Goal: Task Accomplishment & Management: Manage account settings

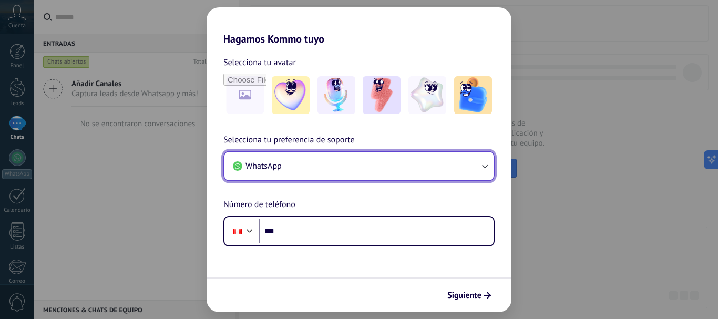
click at [483, 165] on icon "button" at bounding box center [485, 166] width 11 height 11
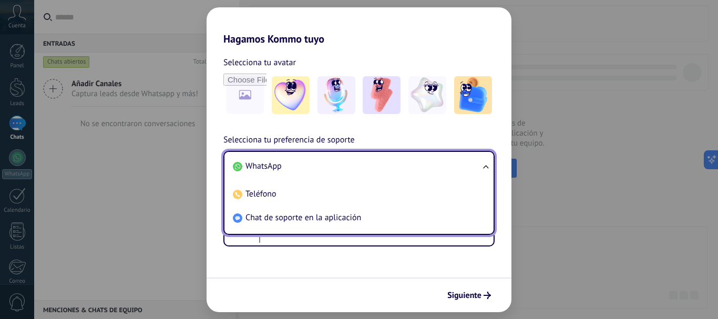
click at [272, 167] on span "WhatsApp" at bounding box center [264, 166] width 36 height 11
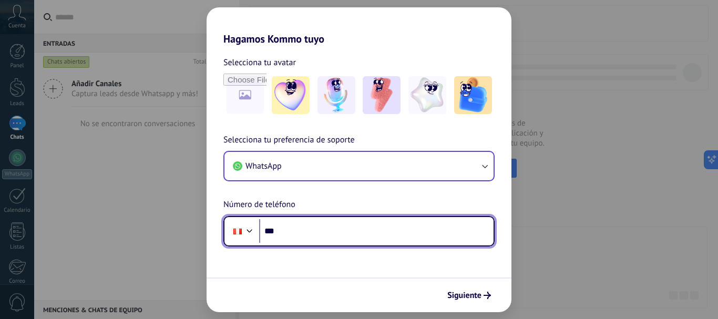
click at [292, 230] on input "***" at bounding box center [376, 231] width 235 height 24
type input "**********"
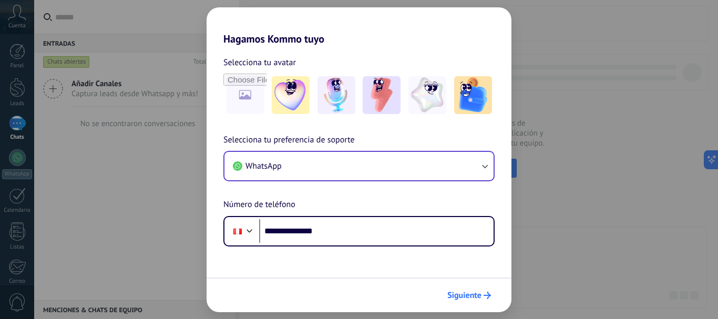
click at [480, 292] on span "Siguiente" at bounding box center [465, 295] width 34 height 7
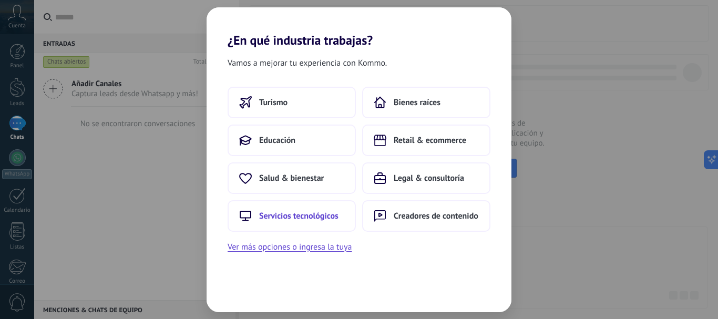
click at [276, 217] on span "Servicios tecnológicos" at bounding box center [298, 216] width 79 height 11
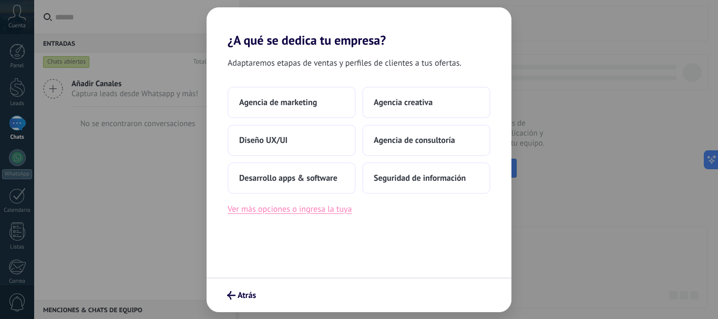
click at [275, 210] on button "Ver más opciones o ingresa la tuya" at bounding box center [290, 209] width 124 height 14
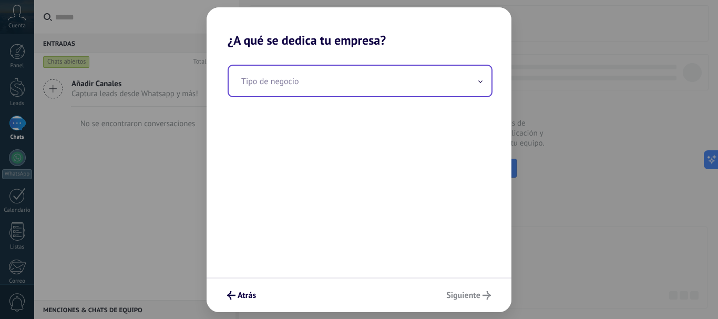
click at [271, 86] on input "text" at bounding box center [360, 81] width 263 height 31
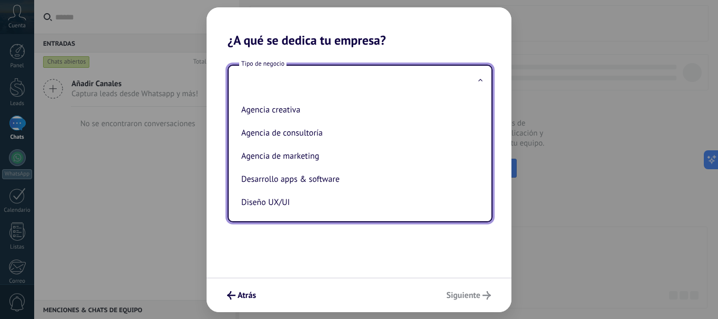
click at [251, 83] on input "text" at bounding box center [360, 81] width 263 height 31
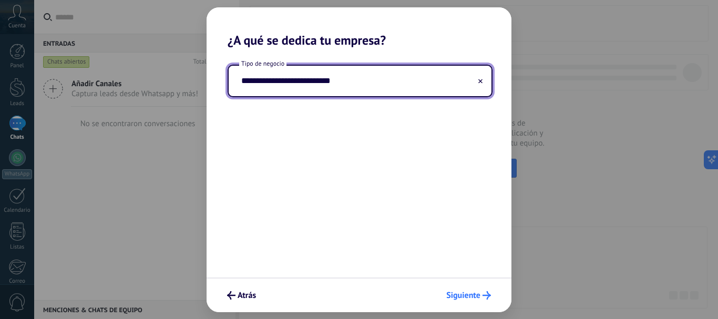
type input "**********"
click at [474, 295] on span "Siguiente" at bounding box center [463, 295] width 34 height 7
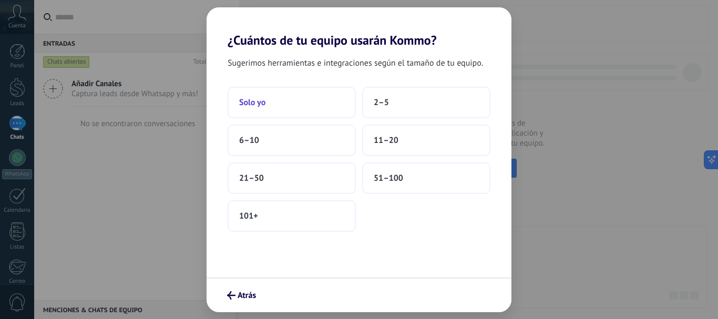
click at [253, 102] on span "Solo yo" at bounding box center [252, 102] width 26 height 11
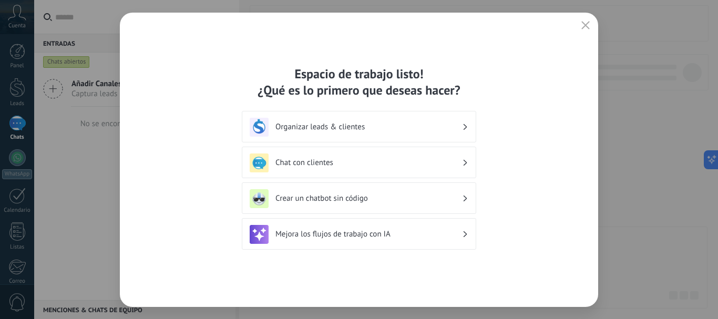
click at [320, 162] on h3 "Chat con clientes" at bounding box center [369, 163] width 187 height 10
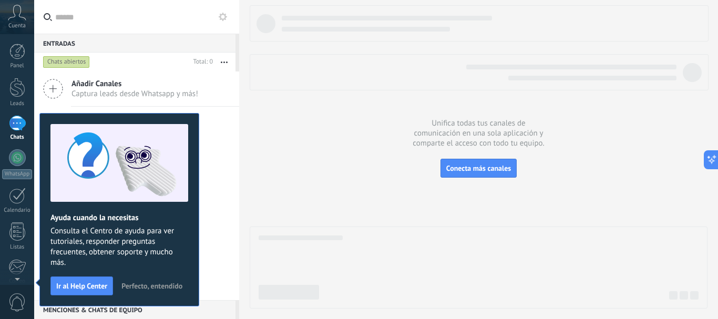
click at [313, 50] on div at bounding box center [479, 47] width 458 height 85
click at [482, 169] on span "Conecta más canales" at bounding box center [478, 168] width 65 height 9
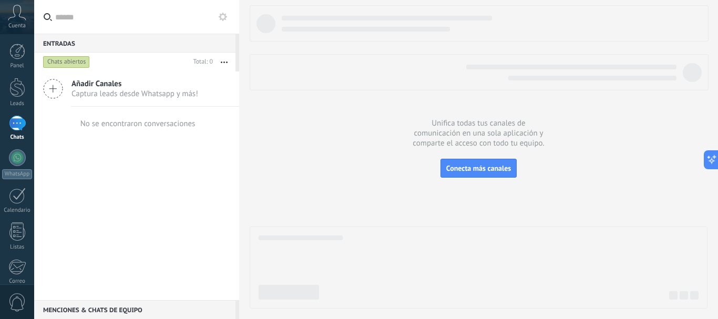
click at [168, 90] on span "Captura leads desde Whatsapp y más!" at bounding box center [135, 94] width 127 height 10
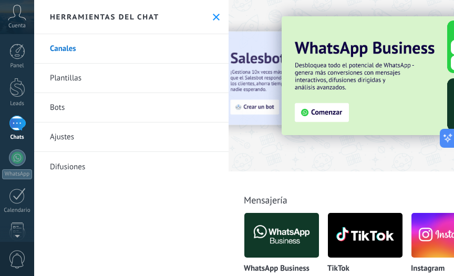
click at [286, 150] on div at bounding box center [434, 82] width 410 height 151
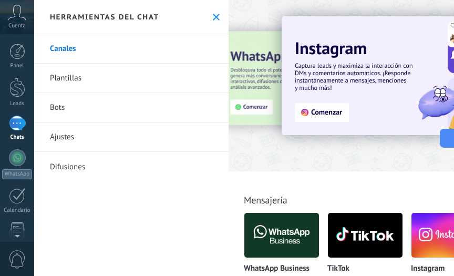
click at [58, 138] on link "Ajustes" at bounding box center [131, 137] width 195 height 29
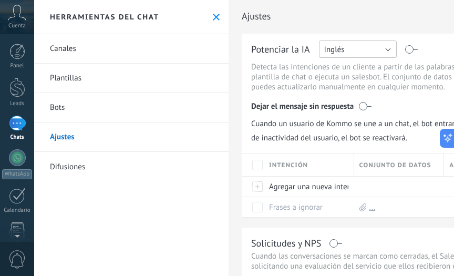
click at [388, 48] on button "Inglés" at bounding box center [358, 48] width 78 height 17
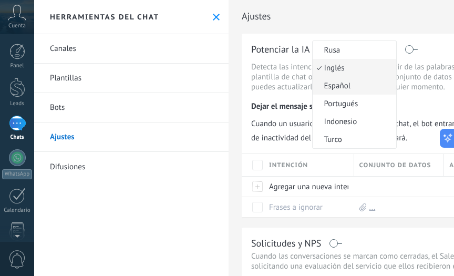
click at [339, 89] on span "Español" at bounding box center [353, 86] width 80 height 10
